Goal: Task Accomplishment & Management: Manage account settings

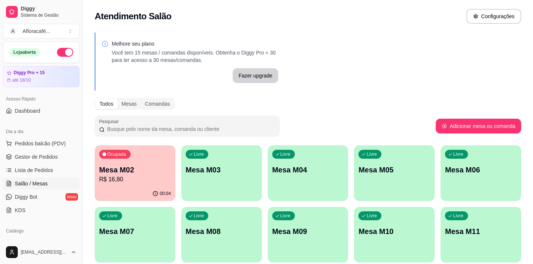
click at [203, 160] on div "Livre Mesa M03" at bounding box center [221, 168] width 81 height 47
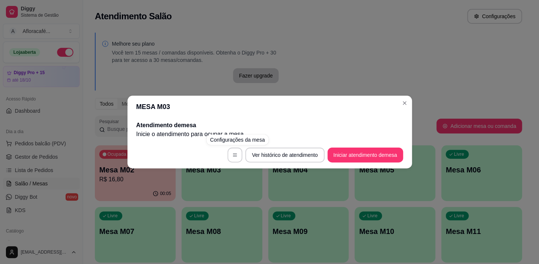
click at [251, 70] on div "MESA M03 Atendimento de mesa Inicie o atendimento para ocupar a mesa . Ver hist…" at bounding box center [269, 132] width 539 height 264
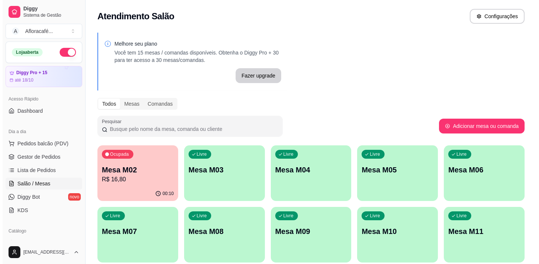
scroll to position [90, 0]
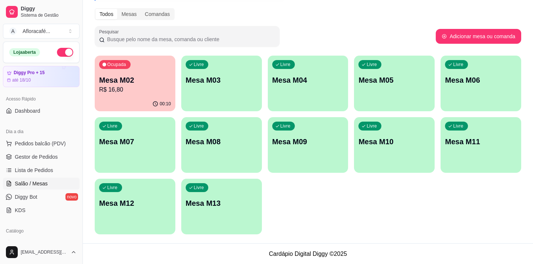
click at [195, 77] on p "Mesa M03" at bounding box center [222, 80] width 72 height 10
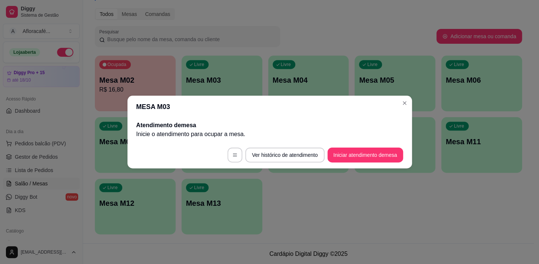
click at [379, 164] on footer "Ver histórico de atendimento Iniciar atendimento de mesa" at bounding box center [269, 154] width 284 height 27
click at [374, 152] on button "Iniciar atendimento de mesa" at bounding box center [365, 154] width 76 height 15
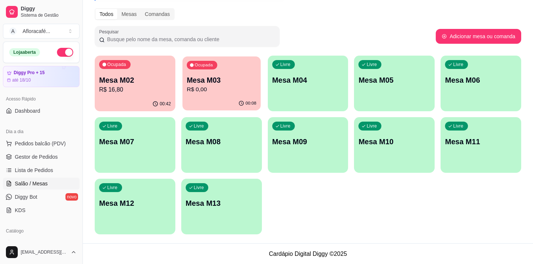
click at [227, 102] on div "00:08" at bounding box center [221, 103] width 78 height 14
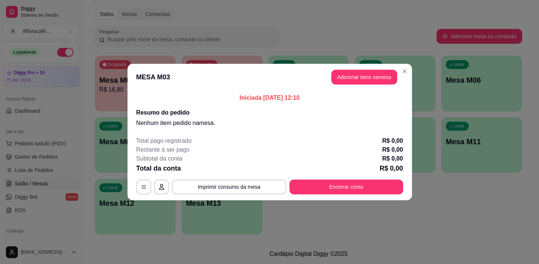
click at [406, 81] on header "MESA M03 Adicionar itens na mesa" at bounding box center [269, 77] width 284 height 27
click at [382, 80] on button "Adicionar itens na mesa" at bounding box center [364, 77] width 64 height 14
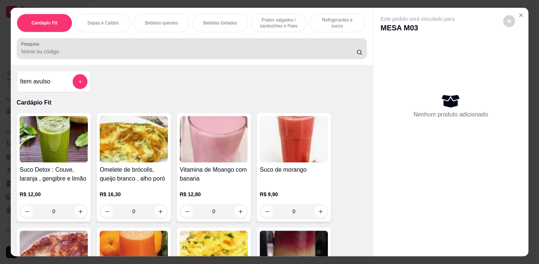
click at [206, 54] on input "Pesquisa" at bounding box center [188, 51] width 335 height 7
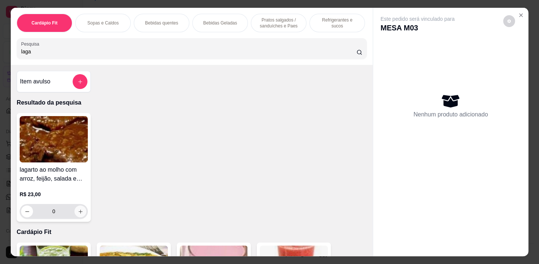
type input "laga"
click at [74, 216] on button "increase-product-quantity" at bounding box center [80, 211] width 12 height 12
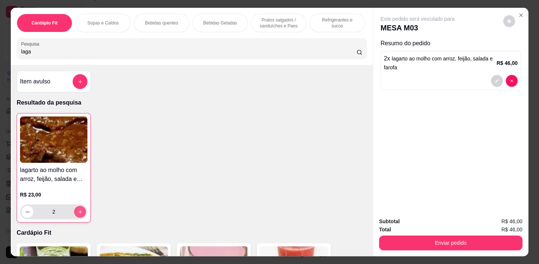
type input "2"
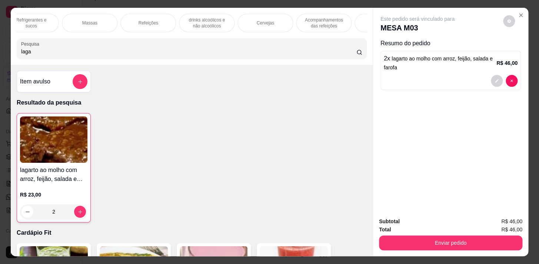
click at [153, 23] on p "Refeições" at bounding box center [148, 23] width 20 height 6
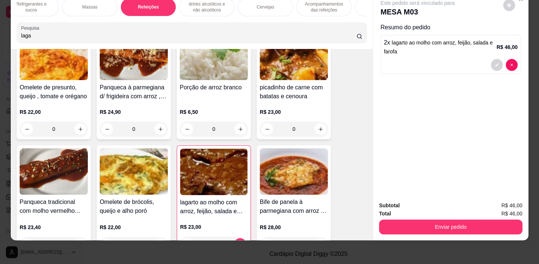
scroll to position [4667, 0]
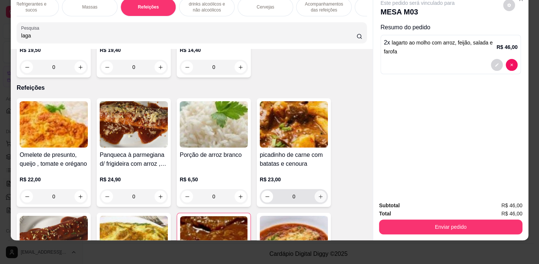
click at [318, 196] on icon "increase-product-quantity" at bounding box center [321, 197] width 6 height 6
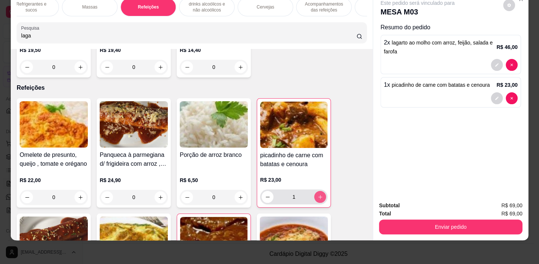
type input "1"
click at [312, 3] on p "Acompanhamentos das refeições" at bounding box center [323, 7] width 43 height 12
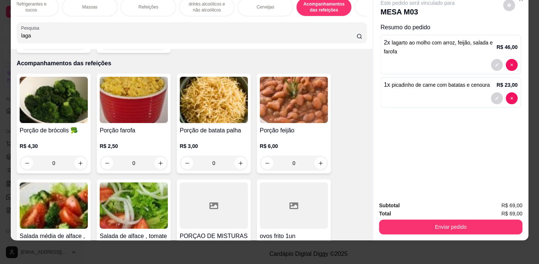
scroll to position [0, 0]
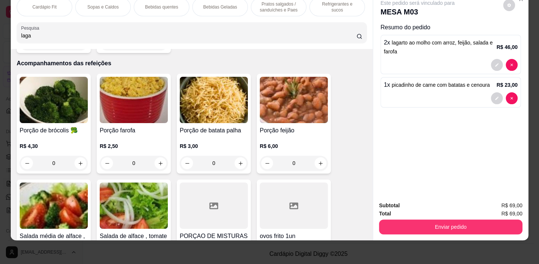
click at [326, 7] on div "Refrigerantes e sucos" at bounding box center [337, 7] width 56 height 19
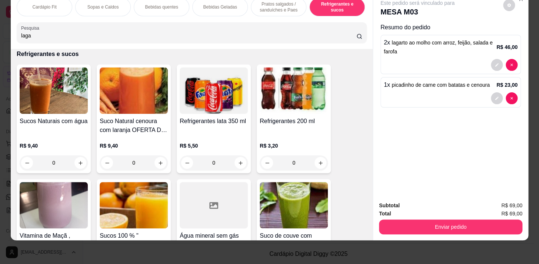
click at [71, 164] on div "0" at bounding box center [54, 162] width 68 height 15
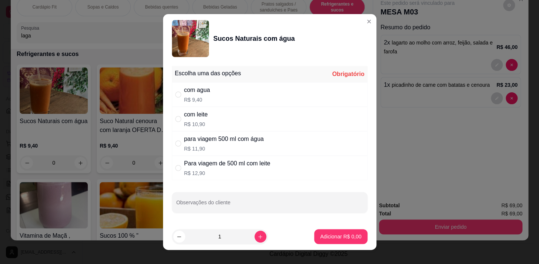
click at [221, 105] on div "com agua R$ 9,40" at bounding box center [269, 94] width 195 height 24
radio input "true"
click at [255, 241] on div "1" at bounding box center [219, 236] width 93 height 15
click at [257, 234] on icon "increase-product-quantity" at bounding box center [260, 237] width 6 height 6
type input "2"
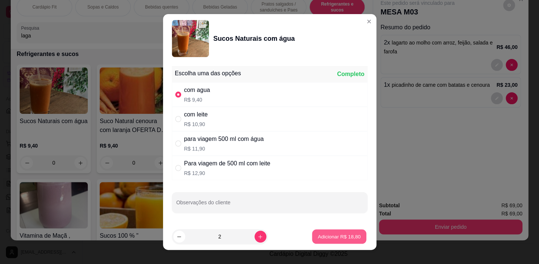
click at [327, 237] on p "Adicionar R$ 18,80" at bounding box center [339, 235] width 43 height 7
type input "2"
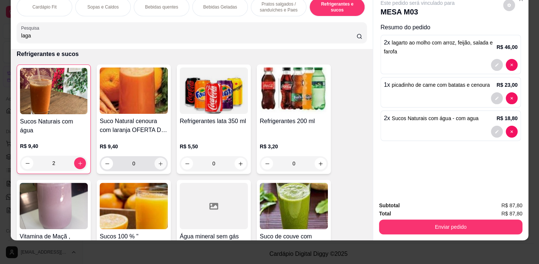
click at [158, 162] on icon "increase-product-quantity" at bounding box center [161, 164] width 6 height 6
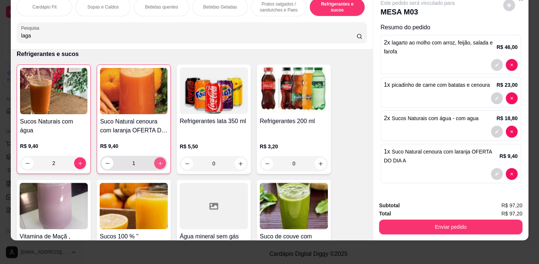
type input "1"
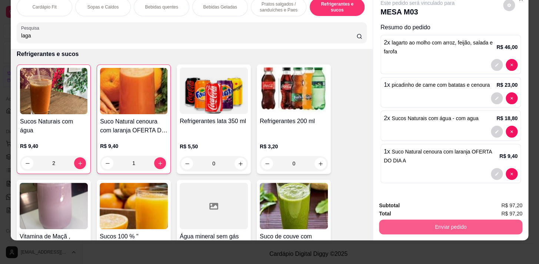
click at [476, 222] on button "Enviar pedido" at bounding box center [450, 226] width 143 height 15
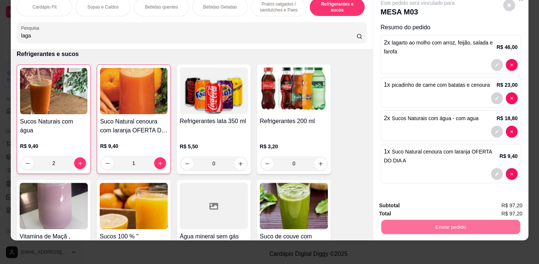
click at [498, 200] on button "Enviar pedido" at bounding box center [502, 204] width 41 height 14
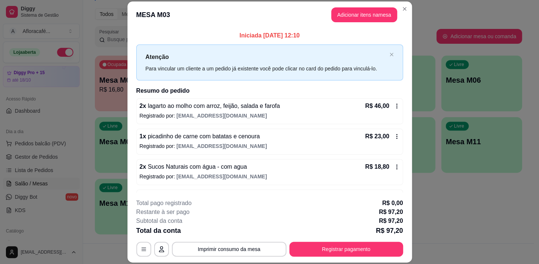
scroll to position [25, 0]
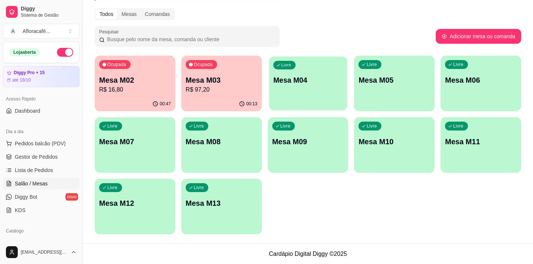
click at [295, 93] on div "Livre Mesa M04" at bounding box center [308, 78] width 78 height 45
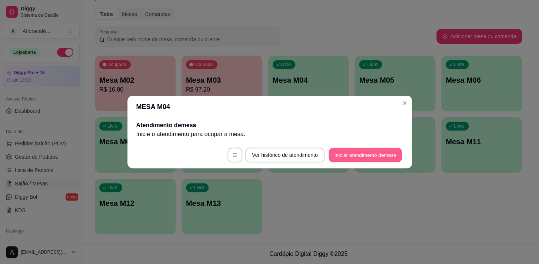
click at [367, 149] on button "Iniciar atendimento de mesa" at bounding box center [364, 155] width 73 height 14
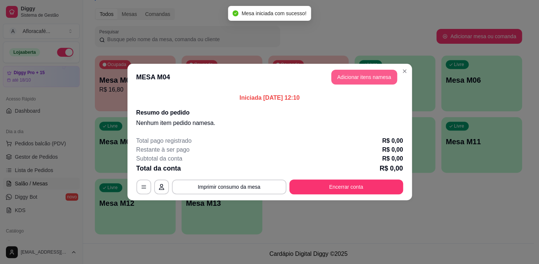
click at [375, 70] on button "Adicionar itens na mesa" at bounding box center [364, 77] width 66 height 15
click at [372, 78] on button "Adicionar itens na mesa" at bounding box center [364, 77] width 64 height 14
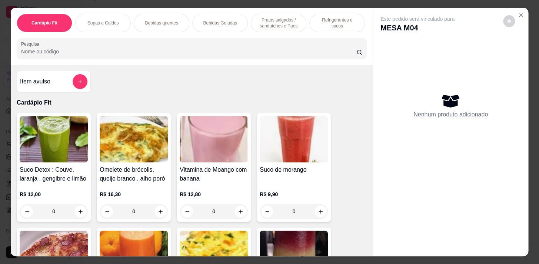
click at [309, 20] on div "Refrigerantes e sucos" at bounding box center [337, 23] width 56 height 19
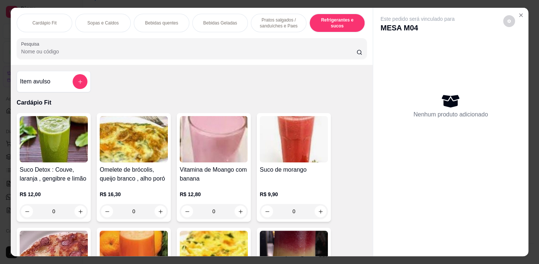
scroll to position [18, 0]
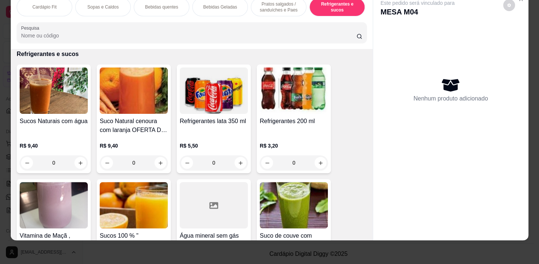
click at [258, 17] on div "Cardápio Fit Sopas e Caldos Bebidas quentes Bebidas Geladas Pratos salgados / s…" at bounding box center [192, 20] width 362 height 57
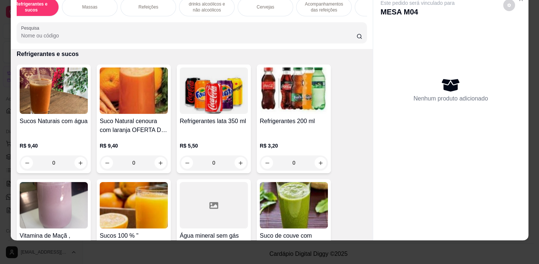
click at [152, 4] on p "Refeições" at bounding box center [148, 7] width 20 height 6
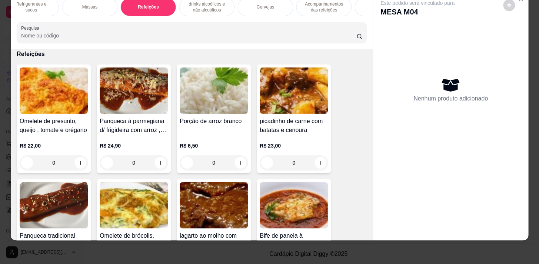
scroll to position [4470, 0]
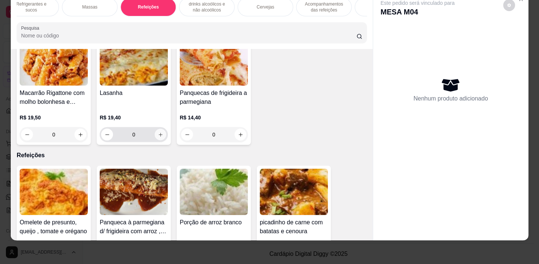
click at [158, 137] on button "increase-product-quantity" at bounding box center [160, 134] width 11 height 11
type input "1"
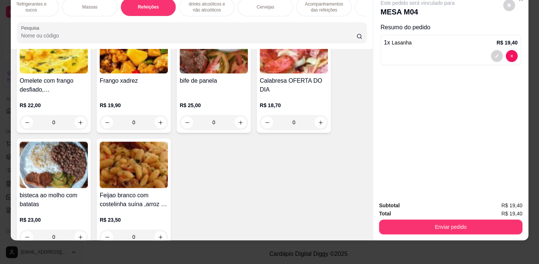
scroll to position [4941, 0]
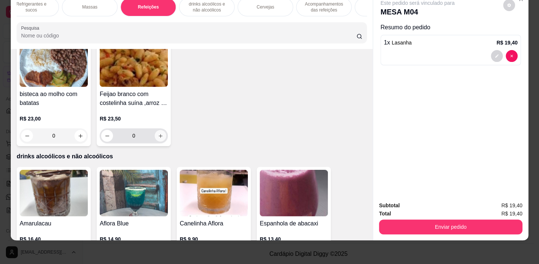
click at [162, 137] on button "increase-product-quantity" at bounding box center [160, 135] width 11 height 11
type input "1"
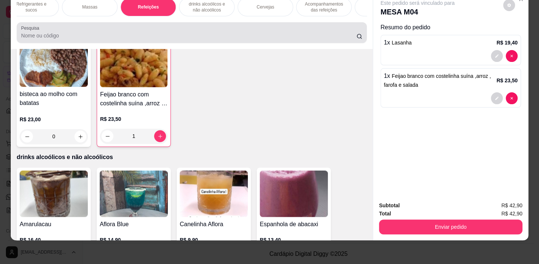
scroll to position [0, 0]
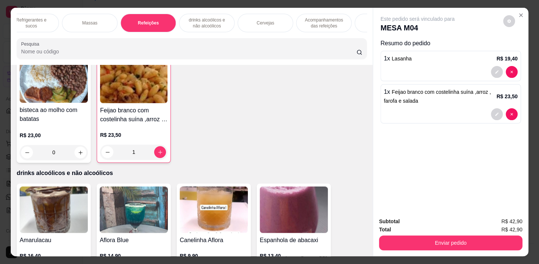
click at [314, 19] on p "Acompanhamentos das refeições" at bounding box center [323, 23] width 43 height 12
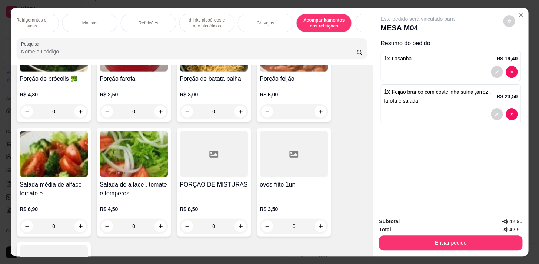
click at [124, 30] on div "Cardápio Fit Sopas e Caldos Bebidas quentes Bebidas Geladas Pratos salgados / s…" at bounding box center [192, 23] width 350 height 19
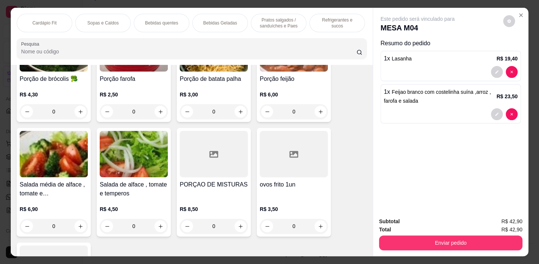
click at [329, 21] on p "Refrigerantes e sucos" at bounding box center [336, 23] width 43 height 12
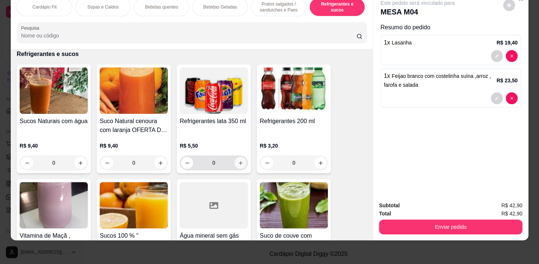
scroll to position [3693, 0]
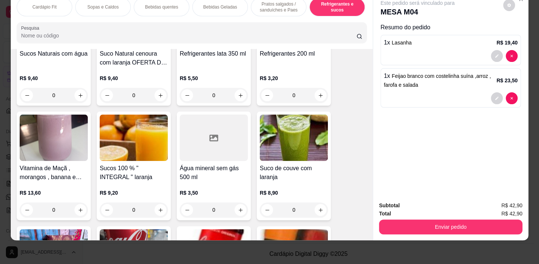
click at [236, 214] on div "0" at bounding box center [214, 209] width 68 height 15
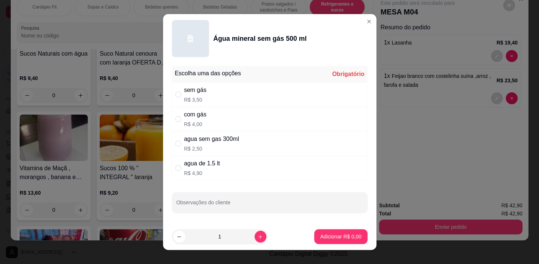
click at [181, 121] on div "com gás R$ 4,00" at bounding box center [269, 119] width 195 height 24
radio input "true"
click at [341, 236] on p "Adicionar R$ 4,00" at bounding box center [340, 235] width 41 height 7
type input "1"
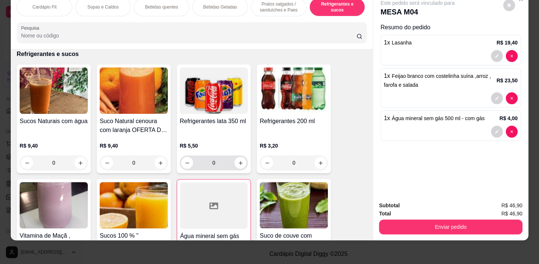
scroll to position [3727, 0]
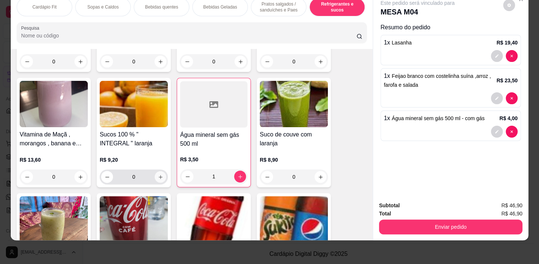
click at [160, 177] on button "increase-product-quantity" at bounding box center [160, 176] width 11 height 11
type input "1"
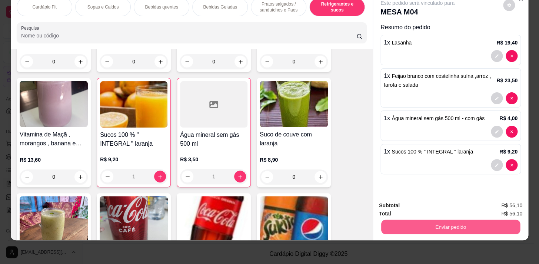
click at [463, 222] on button "Enviar pedido" at bounding box center [450, 226] width 139 height 14
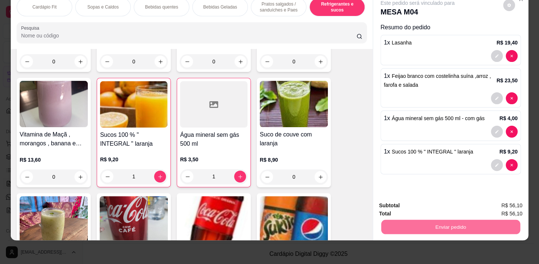
click at [500, 198] on button "Enviar pedido" at bounding box center [503, 204] width 42 height 14
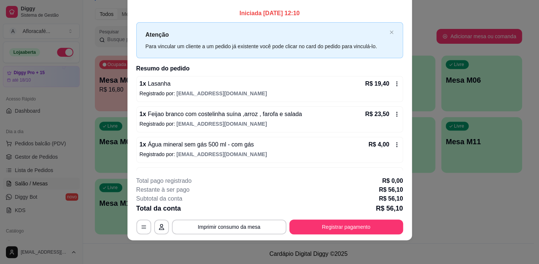
scroll to position [0, 0]
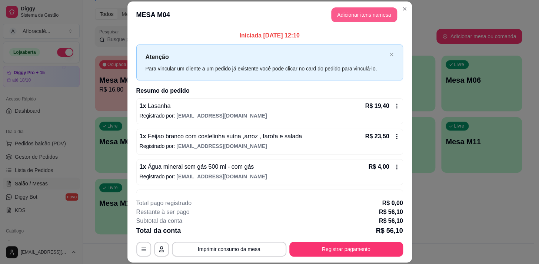
click at [351, 14] on button "Adicionar itens na mesa" at bounding box center [364, 14] width 66 height 15
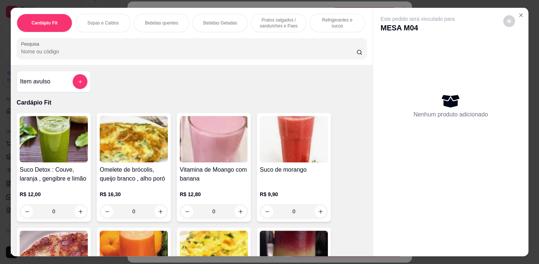
click at [314, 16] on div "Refrigerantes e sucos" at bounding box center [337, 23] width 56 height 19
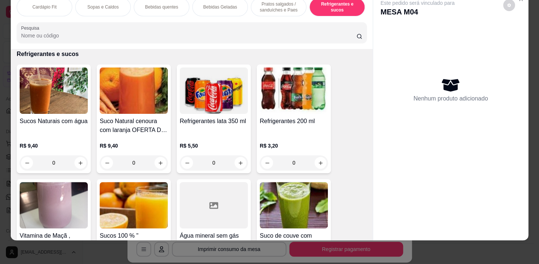
scroll to position [3727, 0]
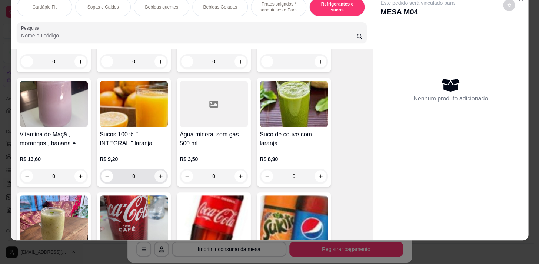
click at [162, 175] on button "increase-product-quantity" at bounding box center [160, 176] width 12 height 12
type input "1"
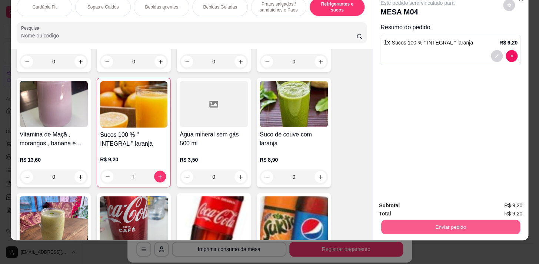
click at [443, 219] on button "Enviar pedido" at bounding box center [450, 226] width 139 height 14
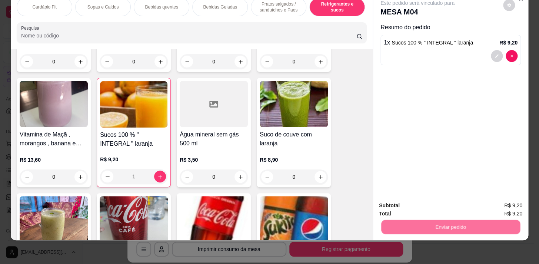
click at [510, 202] on button "Enviar pedido" at bounding box center [503, 204] width 42 height 14
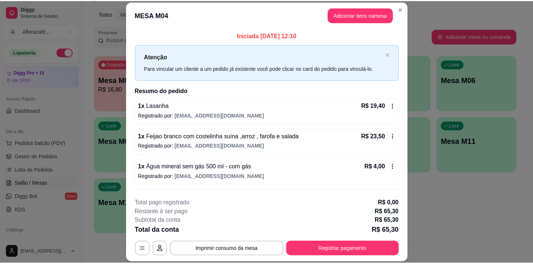
scroll to position [55, 0]
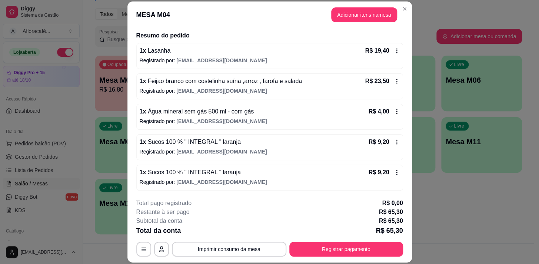
click at [316, 172] on div "1 x Sucos 100 % " INTEGRAL " laranja R$ 9,20" at bounding box center [270, 172] width 260 height 9
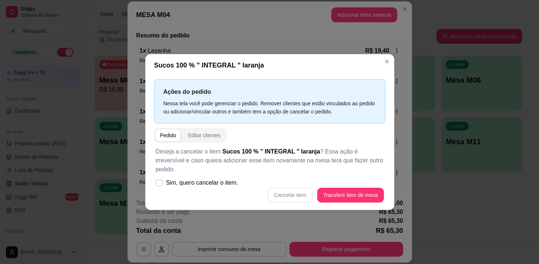
click at [302, 189] on div "Cancelar item Transferir item de mesa" at bounding box center [269, 194] width 228 height 15
click at [184, 178] on span "Sim, quero cancelar o item." at bounding box center [202, 182] width 72 height 9
click at [160, 184] on input "Sim, quero cancelar o item." at bounding box center [157, 186] width 5 height 5
checkbox input "true"
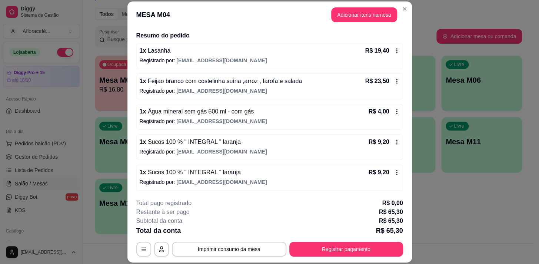
click at [259, 178] on p "Registrado por: [EMAIL_ADDRESS][DOMAIN_NAME]" at bounding box center [270, 181] width 260 height 7
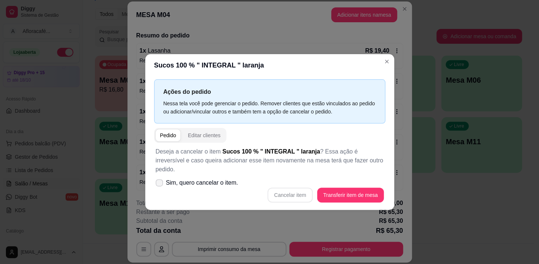
click at [178, 181] on span "Sim, quero cancelar o item." at bounding box center [202, 182] width 72 height 9
click at [160, 184] on input "Sim, quero cancelar o item." at bounding box center [157, 186] width 5 height 5
checkbox input "true"
click at [292, 188] on button "Cancelar item" at bounding box center [290, 195] width 44 height 14
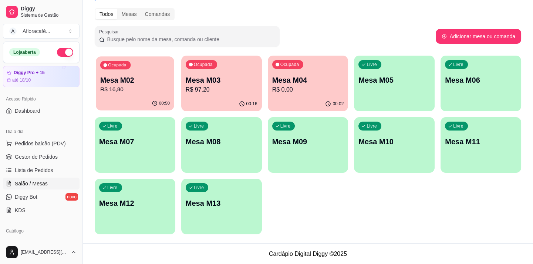
click at [111, 95] on div "Ocupada Mesa M02 R$ 16,80" at bounding box center [135, 76] width 78 height 40
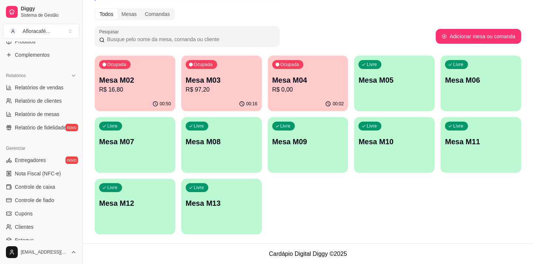
scroll to position [134, 0]
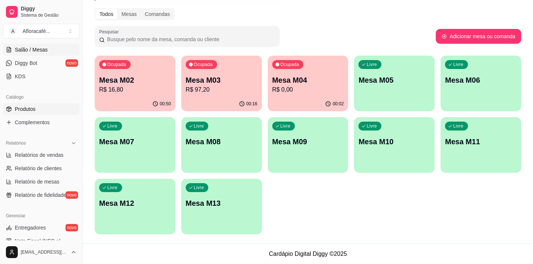
click at [48, 113] on link "Produtos" at bounding box center [41, 109] width 77 height 12
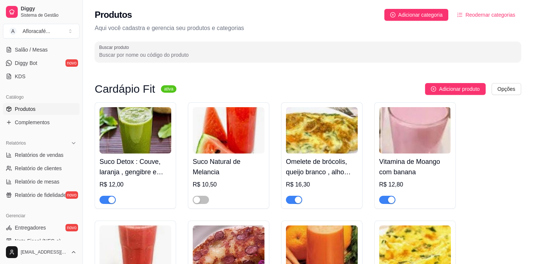
click at [184, 56] on input "Buscar produto" at bounding box center [308, 54] width 418 height 7
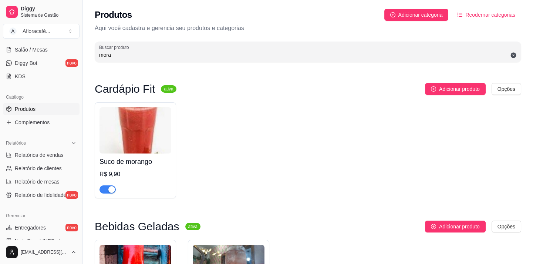
scroll to position [235, 0]
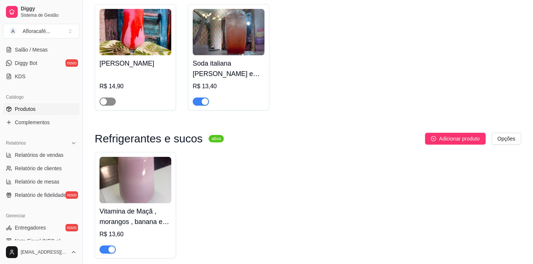
type input "mora"
click at [111, 100] on span "button" at bounding box center [108, 101] width 16 height 8
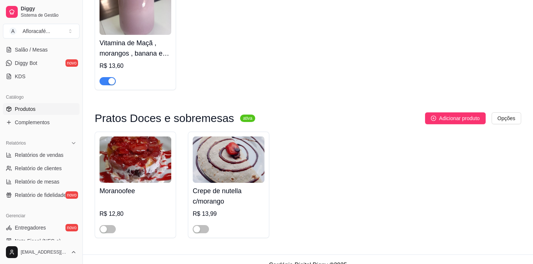
scroll to position [416, 0]
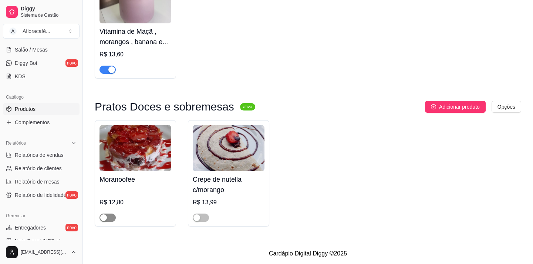
click at [107, 215] on div "button" at bounding box center [103, 217] width 7 height 7
click at [203, 216] on span "button" at bounding box center [201, 217] width 16 height 8
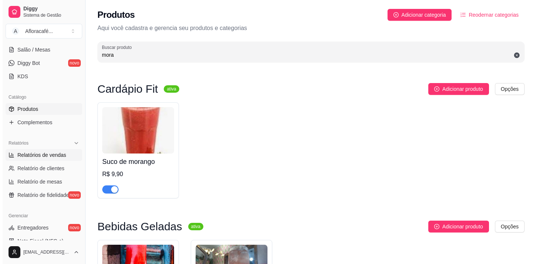
scroll to position [0, 0]
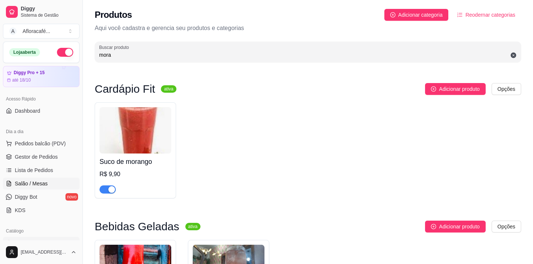
click at [41, 178] on link "Salão / Mesas" at bounding box center [41, 183] width 77 height 12
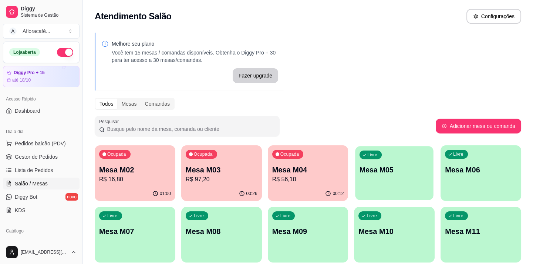
click at [377, 164] on div "Livre Mesa M05" at bounding box center [395, 168] width 78 height 45
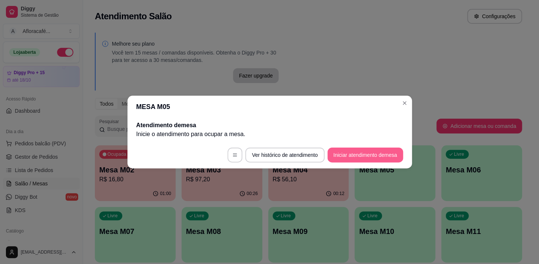
click at [372, 150] on button "Iniciar atendimento de mesa" at bounding box center [365, 154] width 76 height 15
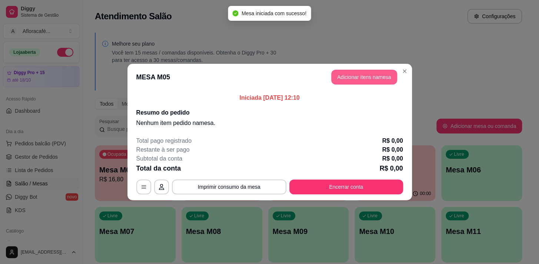
click at [348, 83] on button "Adicionar itens na mesa" at bounding box center [364, 77] width 66 height 15
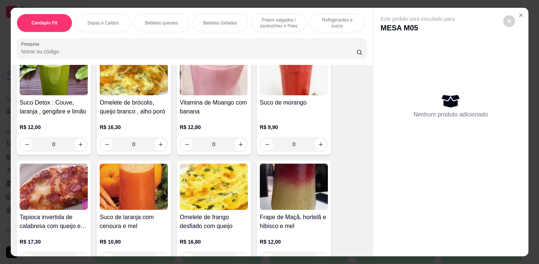
scroll to position [134, 0]
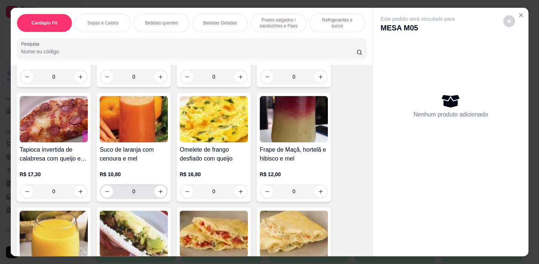
click at [164, 189] on div "0" at bounding box center [134, 191] width 68 height 15
click at [158, 192] on icon "increase-product-quantity" at bounding box center [161, 191] width 6 height 6
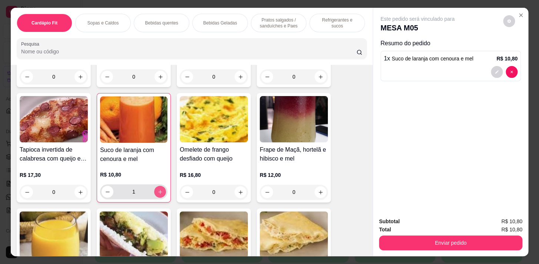
type input "1"
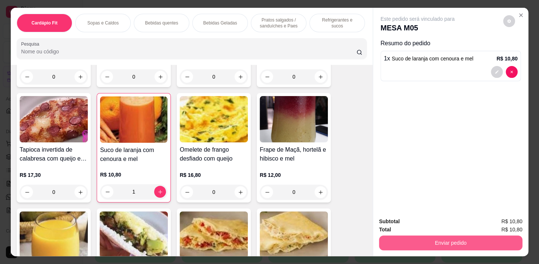
click at [453, 237] on button "Enviar pedido" at bounding box center [450, 242] width 143 height 15
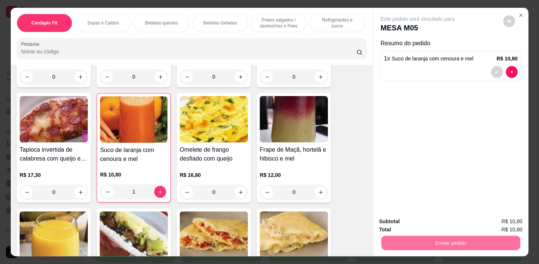
click at [491, 217] on button "Enviar pedido" at bounding box center [503, 222] width 42 height 14
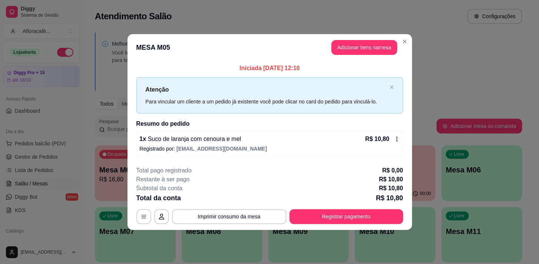
click at [355, 209] on button "Registrar pagamento" at bounding box center [346, 216] width 114 height 15
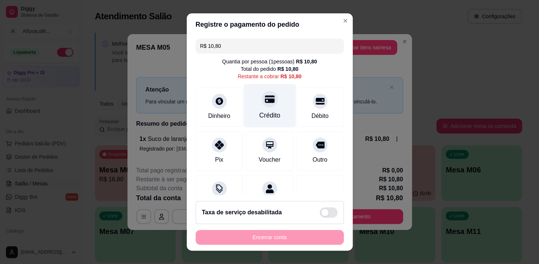
click at [251, 100] on div "Crédito" at bounding box center [269, 105] width 52 height 43
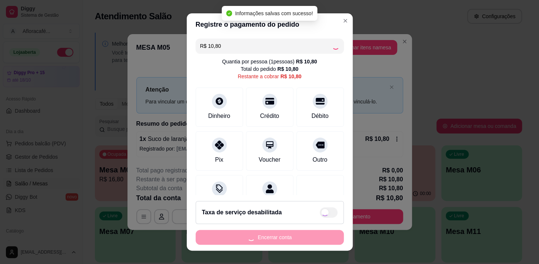
type input "R$ 0,00"
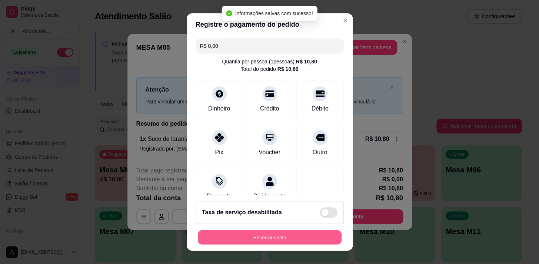
click at [289, 231] on button "Encerrar conta" at bounding box center [270, 237] width 144 height 14
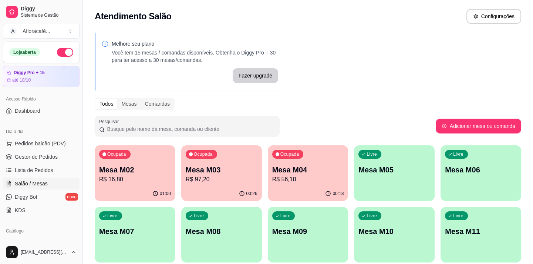
click at [222, 195] on div "00:26" at bounding box center [221, 193] width 81 height 14
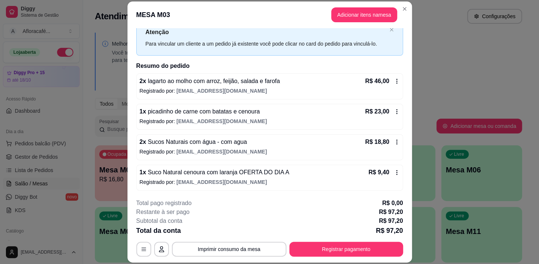
scroll to position [22, 0]
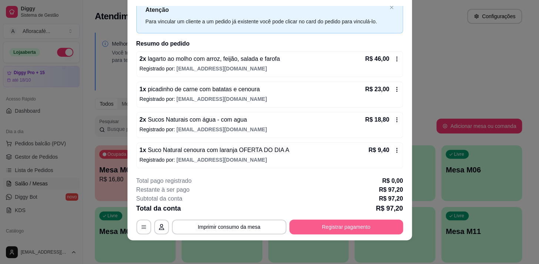
click at [326, 224] on button "Registrar pagamento" at bounding box center [346, 226] width 114 height 15
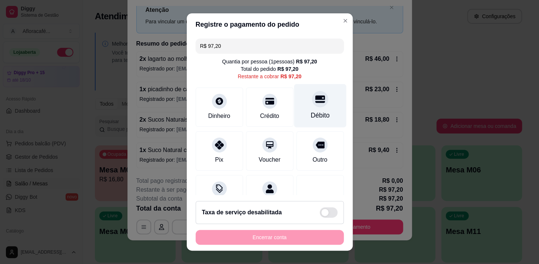
click at [312, 105] on div at bounding box center [320, 99] width 16 height 16
type input "R$ 0,00"
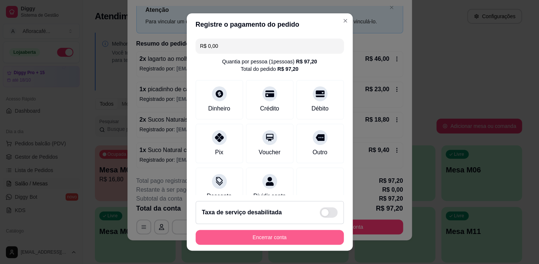
click at [285, 237] on button "Encerrar conta" at bounding box center [269, 237] width 148 height 15
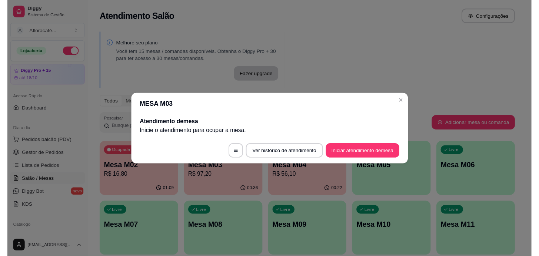
scroll to position [0, 0]
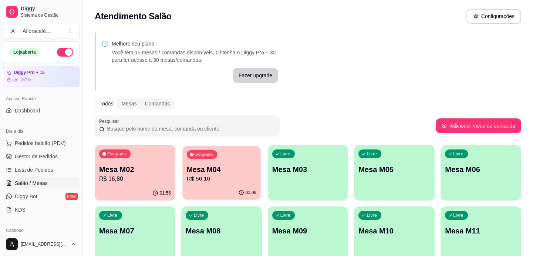
click at [244, 165] on p "Mesa M04" at bounding box center [222, 170] width 70 height 10
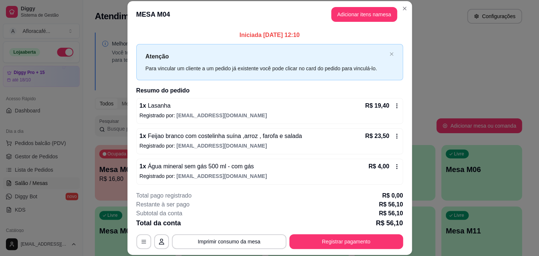
scroll to position [22, 0]
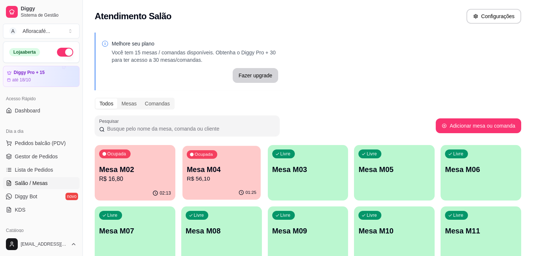
click at [248, 178] on p "R$ 56,10" at bounding box center [222, 179] width 70 height 9
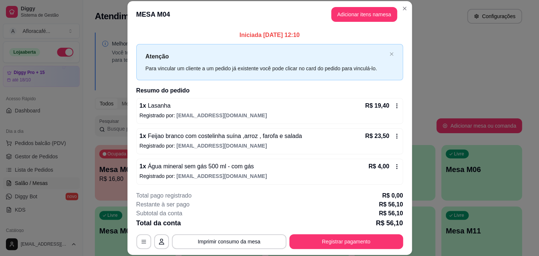
scroll to position [74, 0]
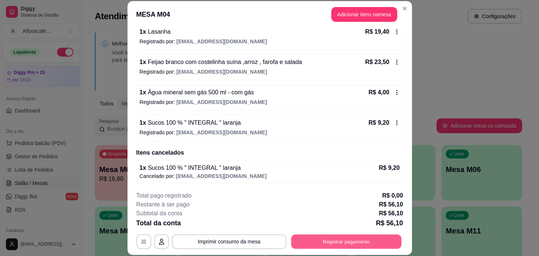
click at [317, 248] on button "Registrar pagamento" at bounding box center [346, 241] width 110 height 14
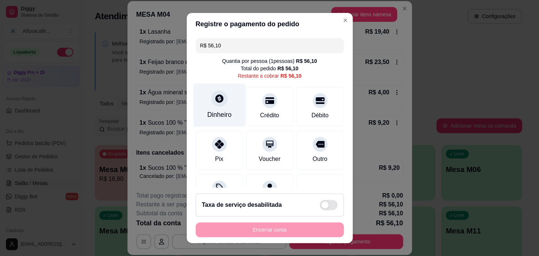
click at [214, 100] on icon at bounding box center [219, 99] width 10 height 10
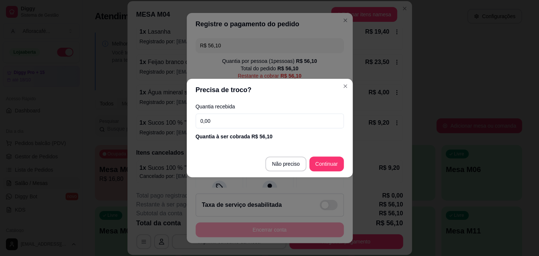
click at [243, 118] on input "0,00" at bounding box center [269, 121] width 148 height 15
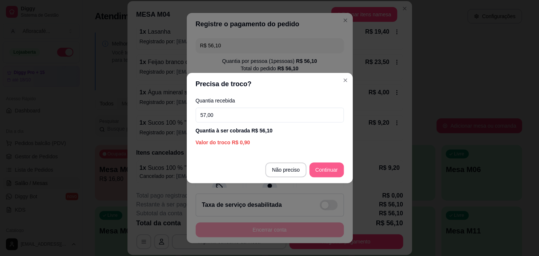
type input "57,00"
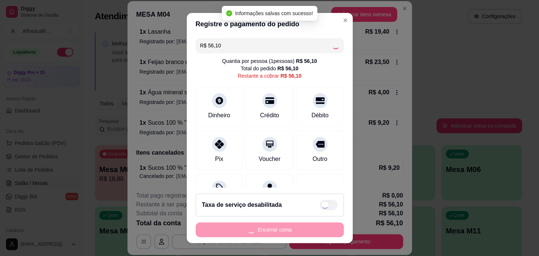
type input "R$ 0,00"
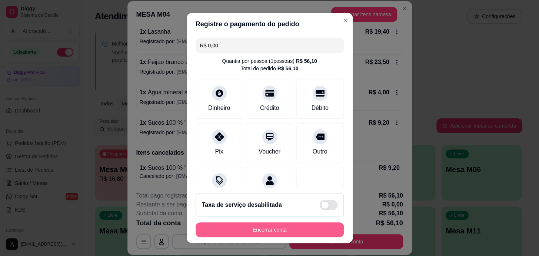
click at [277, 234] on button "Encerrar conta" at bounding box center [269, 229] width 148 height 15
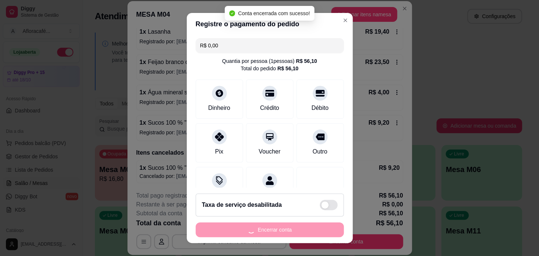
scroll to position [0, 0]
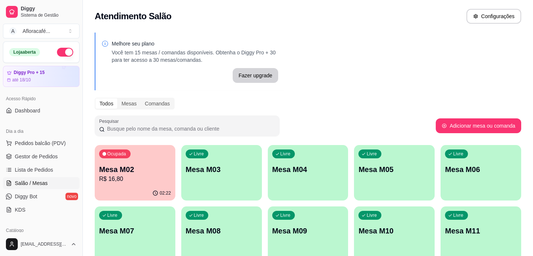
click at [213, 161] on div "Livre Mesa M03" at bounding box center [221, 168] width 81 height 47
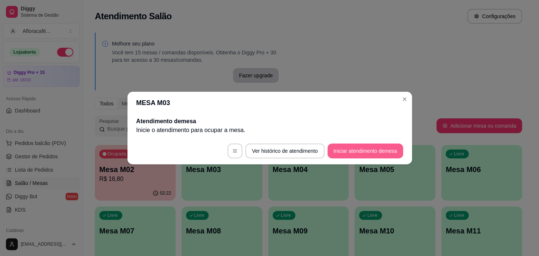
click at [345, 153] on button "Iniciar atendimento de mesa" at bounding box center [365, 151] width 76 height 15
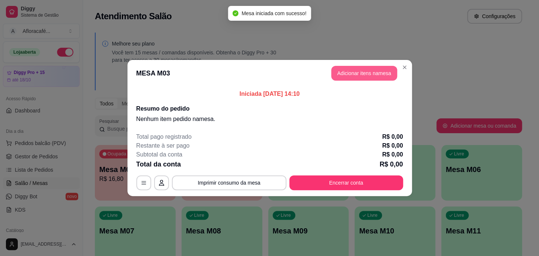
click at [341, 76] on button "Adicionar itens na mesa" at bounding box center [364, 73] width 66 height 15
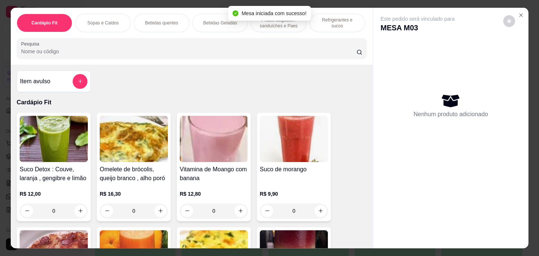
click at [208, 47] on div at bounding box center [191, 48] width 341 height 15
click at [267, 22] on p "Pratos salgados / sanduíches e Paes" at bounding box center [278, 23] width 43 height 12
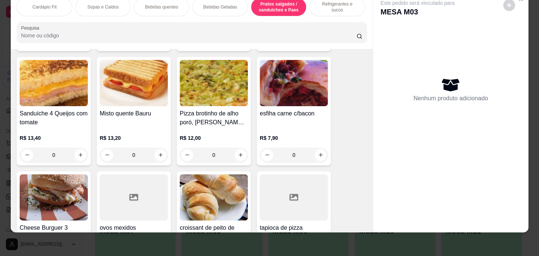
scroll to position [3410, 0]
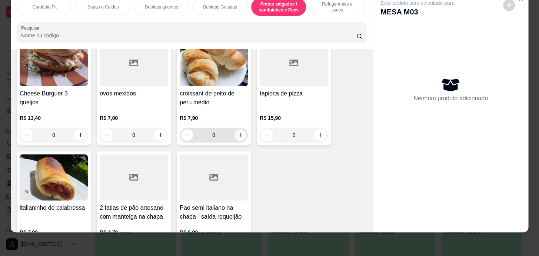
click at [241, 133] on button "increase-product-quantity" at bounding box center [240, 135] width 12 height 12
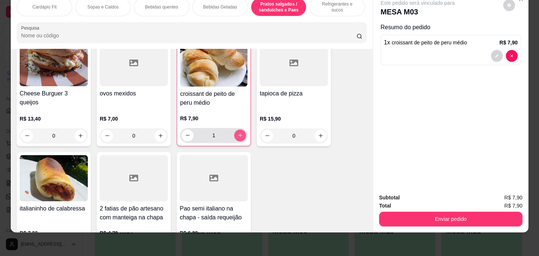
type input "1"
click at [207, 5] on div "Bebidas Geladas" at bounding box center [220, 7] width 56 height 19
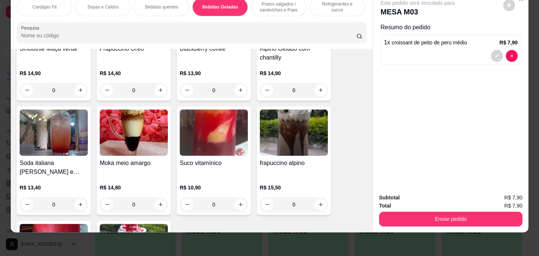
scroll to position [2148, 0]
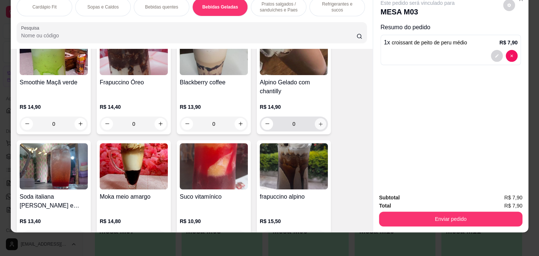
click at [315, 124] on button "increase-product-quantity" at bounding box center [320, 123] width 11 height 11
type input "1"
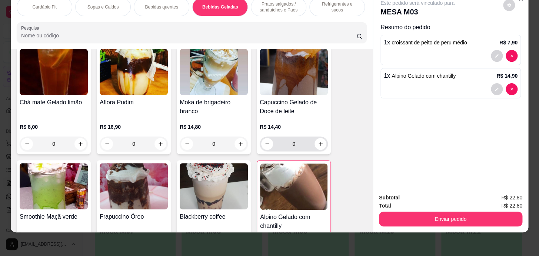
scroll to position [1980, 0]
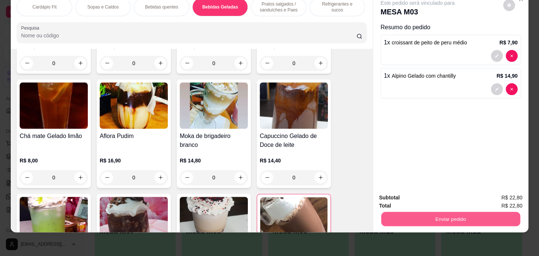
click at [454, 215] on button "Enviar pedido" at bounding box center [450, 219] width 139 height 14
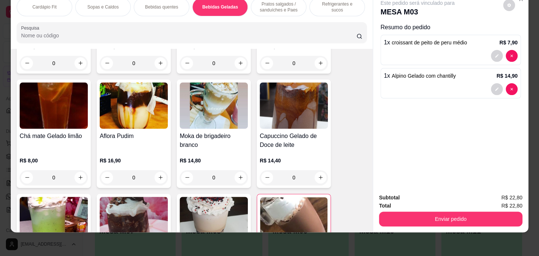
click at [455, 210] on div "Enviar pedido" at bounding box center [450, 218] width 143 height 17
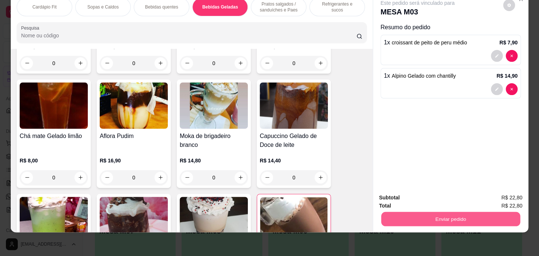
click at [450, 215] on button "Enviar pedido" at bounding box center [450, 219] width 139 height 14
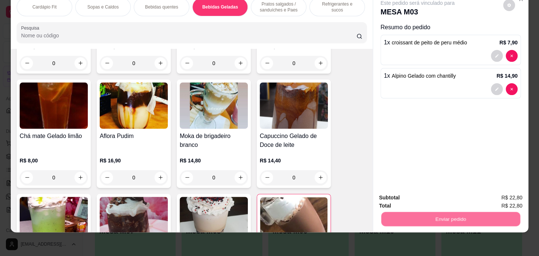
click at [489, 195] on button "Enviar pedido" at bounding box center [502, 196] width 41 height 14
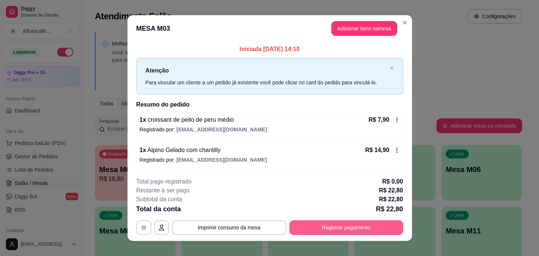
click at [372, 225] on button "Registrar pagamento" at bounding box center [346, 227] width 114 height 15
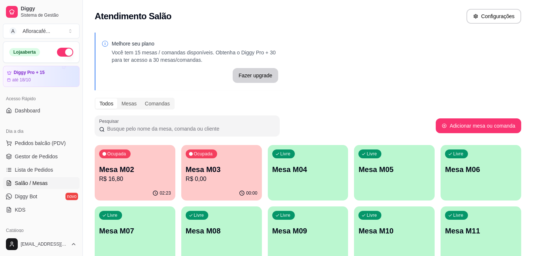
click at [312, 175] on div "Livre Mesa M04" at bounding box center [308, 168] width 81 height 47
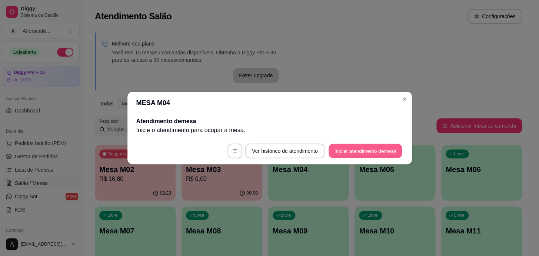
click at [356, 154] on button "Iniciar atendimento de mesa" at bounding box center [364, 151] width 73 height 14
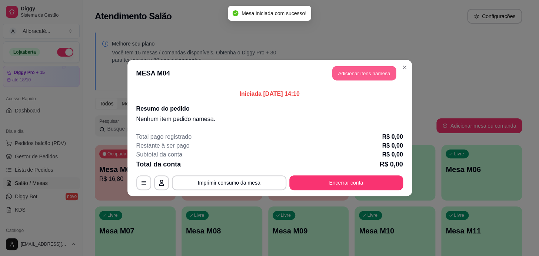
click at [367, 78] on button "Adicionar itens na mesa" at bounding box center [364, 73] width 64 height 14
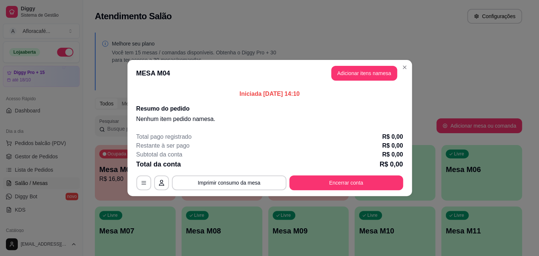
click at [279, 52] on input "Pesquisa" at bounding box center [188, 51] width 335 height 7
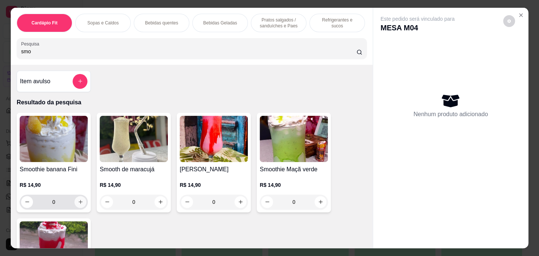
type input "smo"
click at [75, 206] on button "increase-product-quantity" at bounding box center [80, 201] width 11 height 11
type input "1"
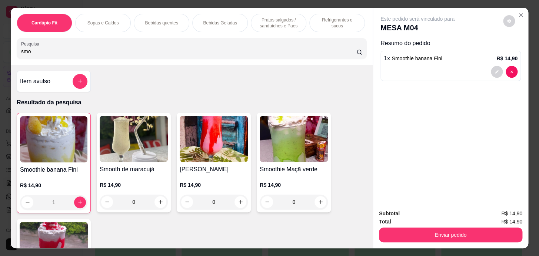
drag, startPoint x: 446, startPoint y: 219, endPoint x: 442, endPoint y: 231, distance: 12.4
click at [443, 230] on div "Subtotal R$ 14,90 Total R$ 14,90 Enviar pedido" at bounding box center [450, 226] width 143 height 33
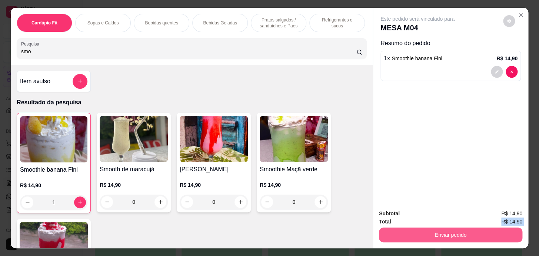
click at [443, 231] on button "Enviar pedido" at bounding box center [450, 235] width 143 height 15
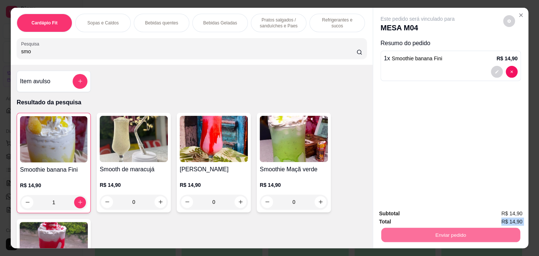
click at [511, 211] on button "Enviar pedido" at bounding box center [502, 214] width 41 height 14
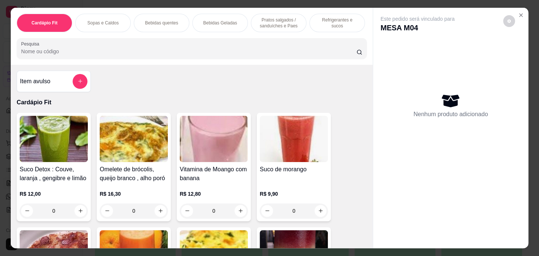
click at [519, 14] on icon "Close" at bounding box center [520, 15] width 3 height 3
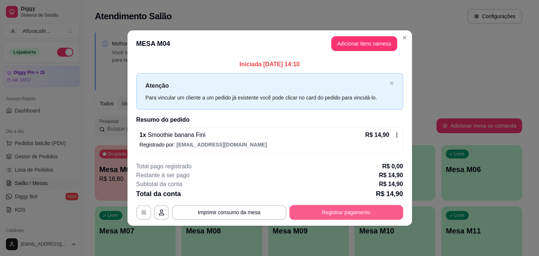
click at [381, 208] on button "Registrar pagamento" at bounding box center [346, 212] width 114 height 15
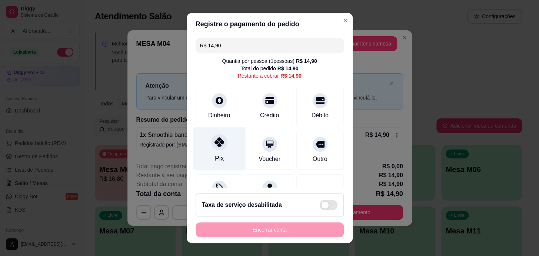
click at [212, 148] on div at bounding box center [219, 142] width 16 height 16
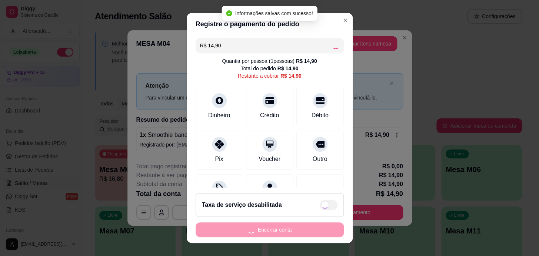
type input "R$ 0,00"
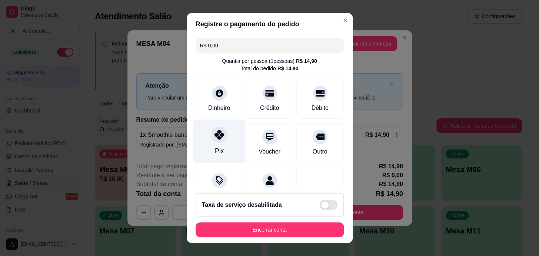
click at [216, 146] on div "Pix" at bounding box center [218, 151] width 9 height 10
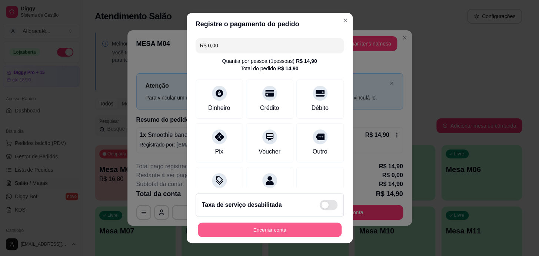
click at [311, 227] on button "Encerrar conta" at bounding box center [270, 230] width 144 height 14
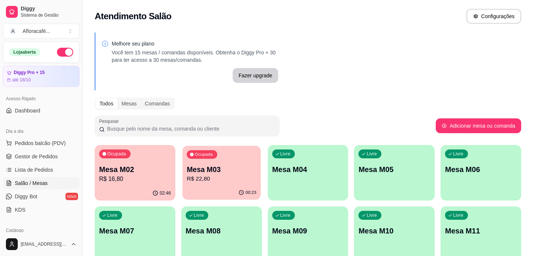
click at [226, 171] on p "Mesa M03" at bounding box center [222, 170] width 70 height 10
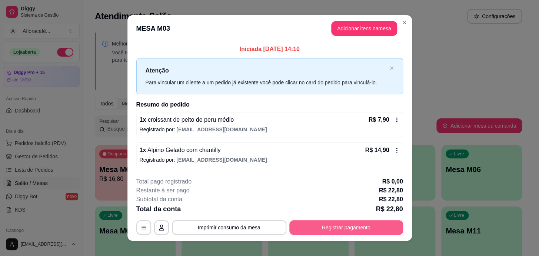
click at [301, 226] on button "Registrar pagamento" at bounding box center [346, 227] width 114 height 15
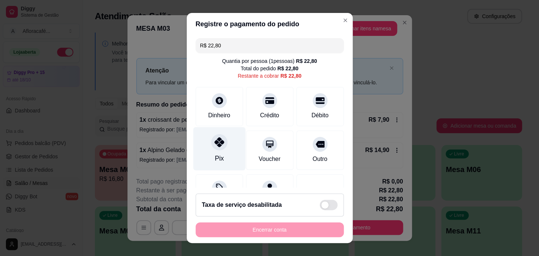
click at [220, 141] on div at bounding box center [219, 142] width 16 height 16
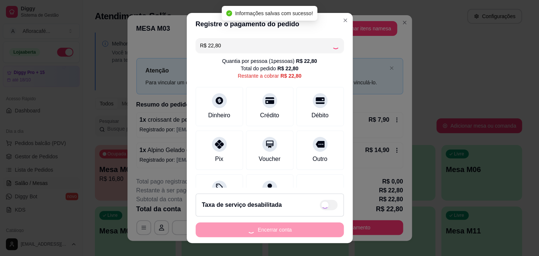
type input "R$ 0,00"
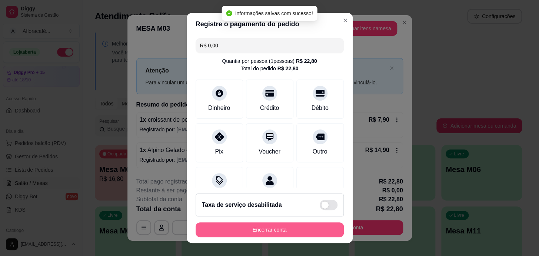
click at [286, 228] on button "Encerrar conta" at bounding box center [269, 229] width 148 height 15
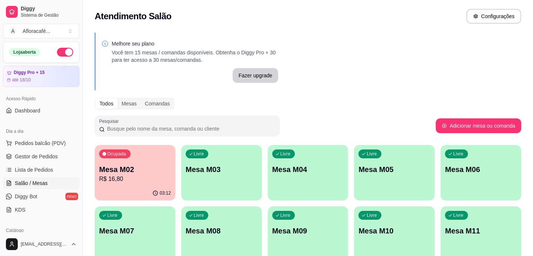
click at [140, 159] on div "Ocupada Mesa M02 R$ 16,80" at bounding box center [135, 165] width 81 height 41
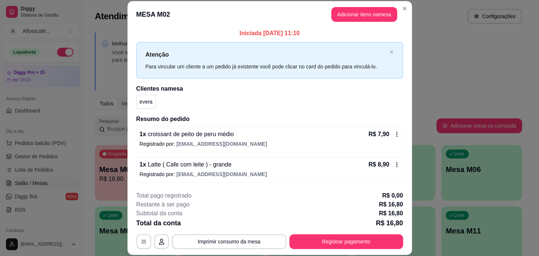
scroll to position [22, 0]
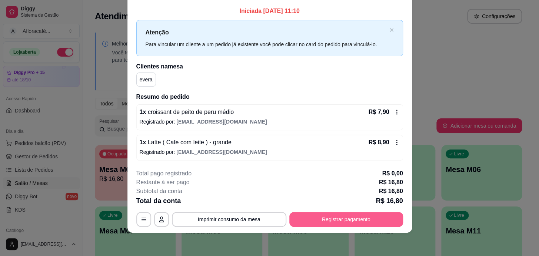
click at [353, 224] on button "Registrar pagamento" at bounding box center [346, 219] width 114 height 15
click at [309, 225] on button "Registrar pagamento" at bounding box center [346, 219] width 114 height 15
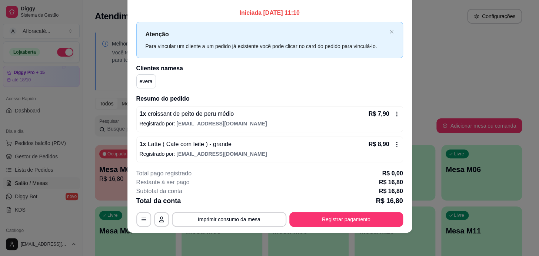
scroll to position [0, 0]
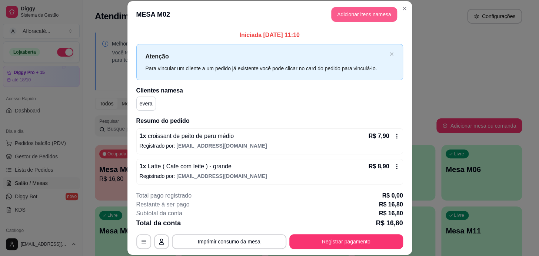
click at [362, 10] on button "Adicionar itens na mesa" at bounding box center [364, 14] width 66 height 15
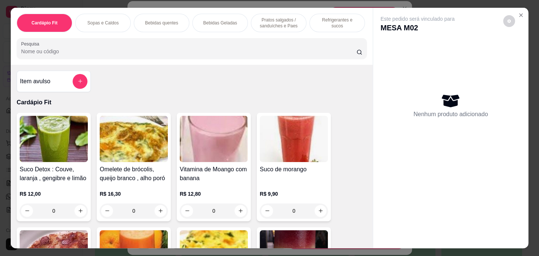
click at [329, 15] on div "Refrigerantes e sucos" at bounding box center [337, 23] width 56 height 19
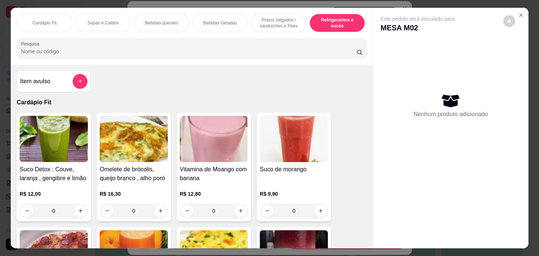
scroll to position [19, 0]
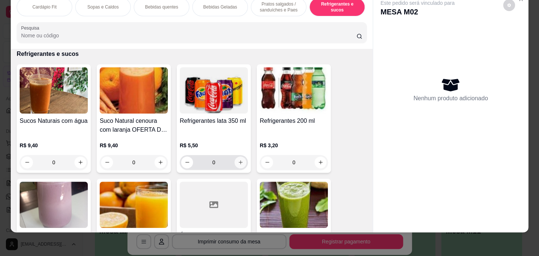
click at [238, 160] on icon "increase-product-quantity" at bounding box center [241, 163] width 6 height 6
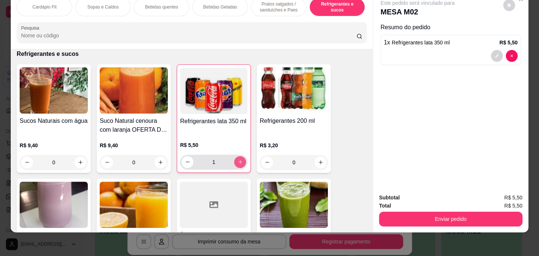
type input "1"
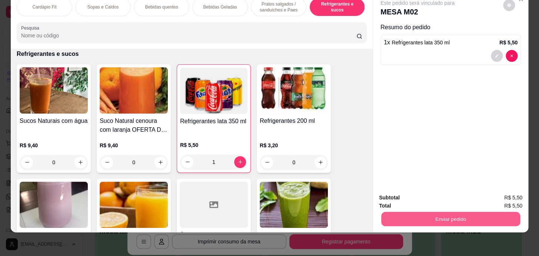
click at [459, 217] on button "Enviar pedido" at bounding box center [450, 219] width 139 height 14
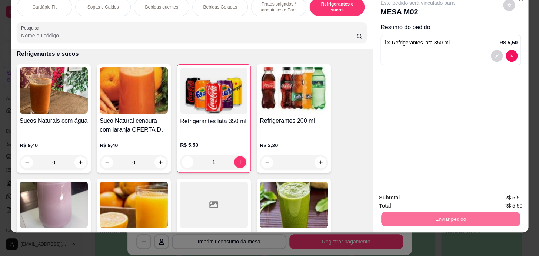
click at [495, 189] on button "Enviar pedido" at bounding box center [502, 196] width 41 height 14
